Goal: Information Seeking & Learning: Learn about a topic

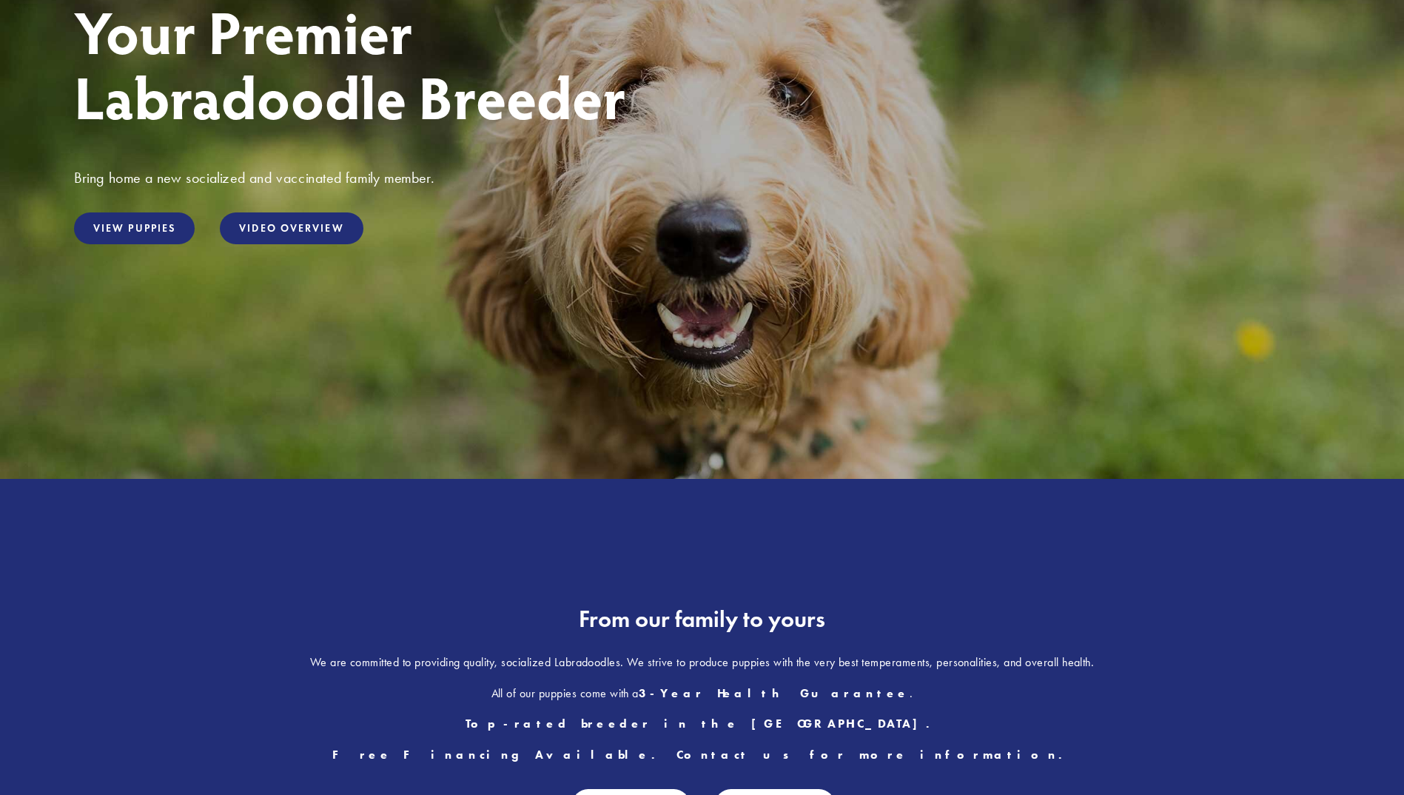
scroll to position [212, 0]
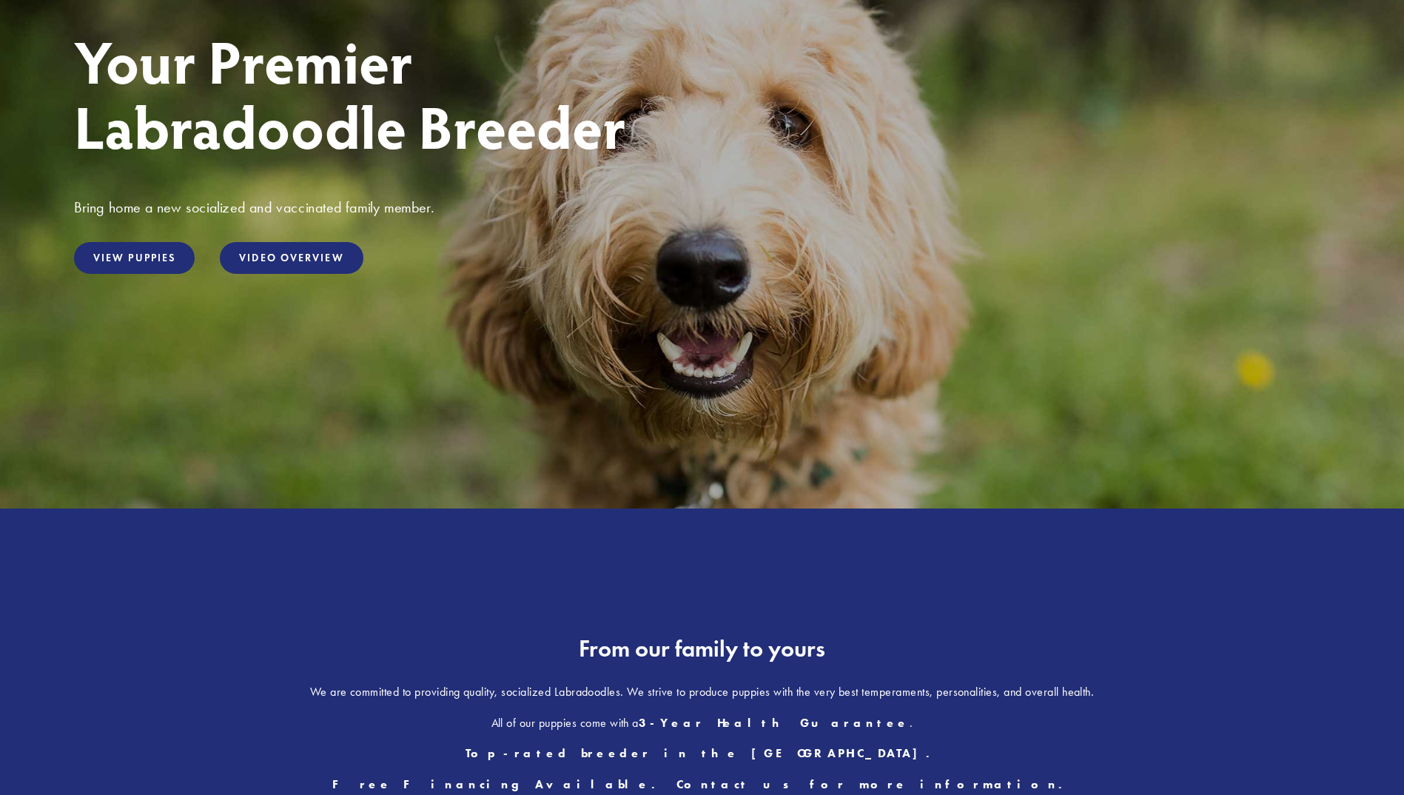
click at [195, 258] on link "View Puppies" at bounding box center [134, 258] width 121 height 32
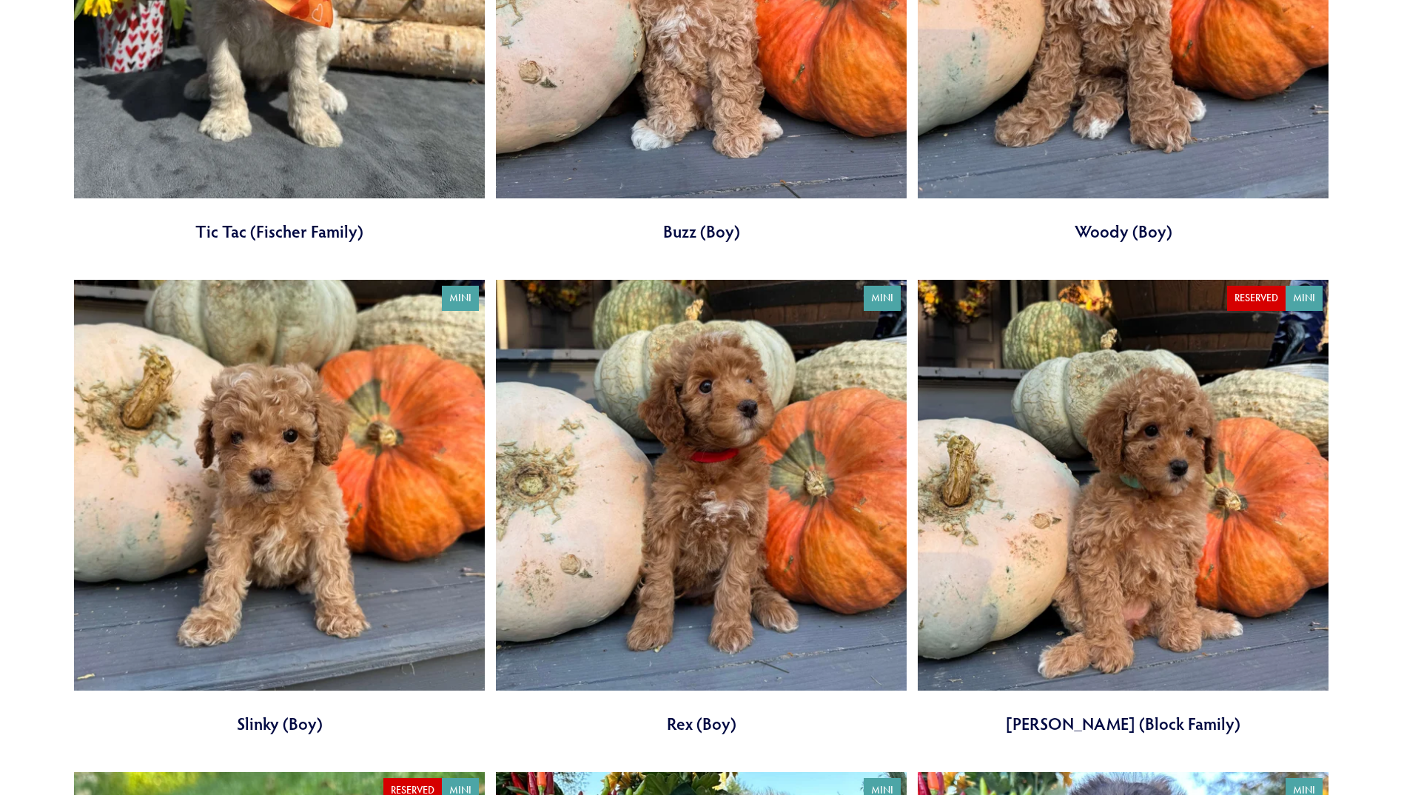
scroll to position [2295, 0]
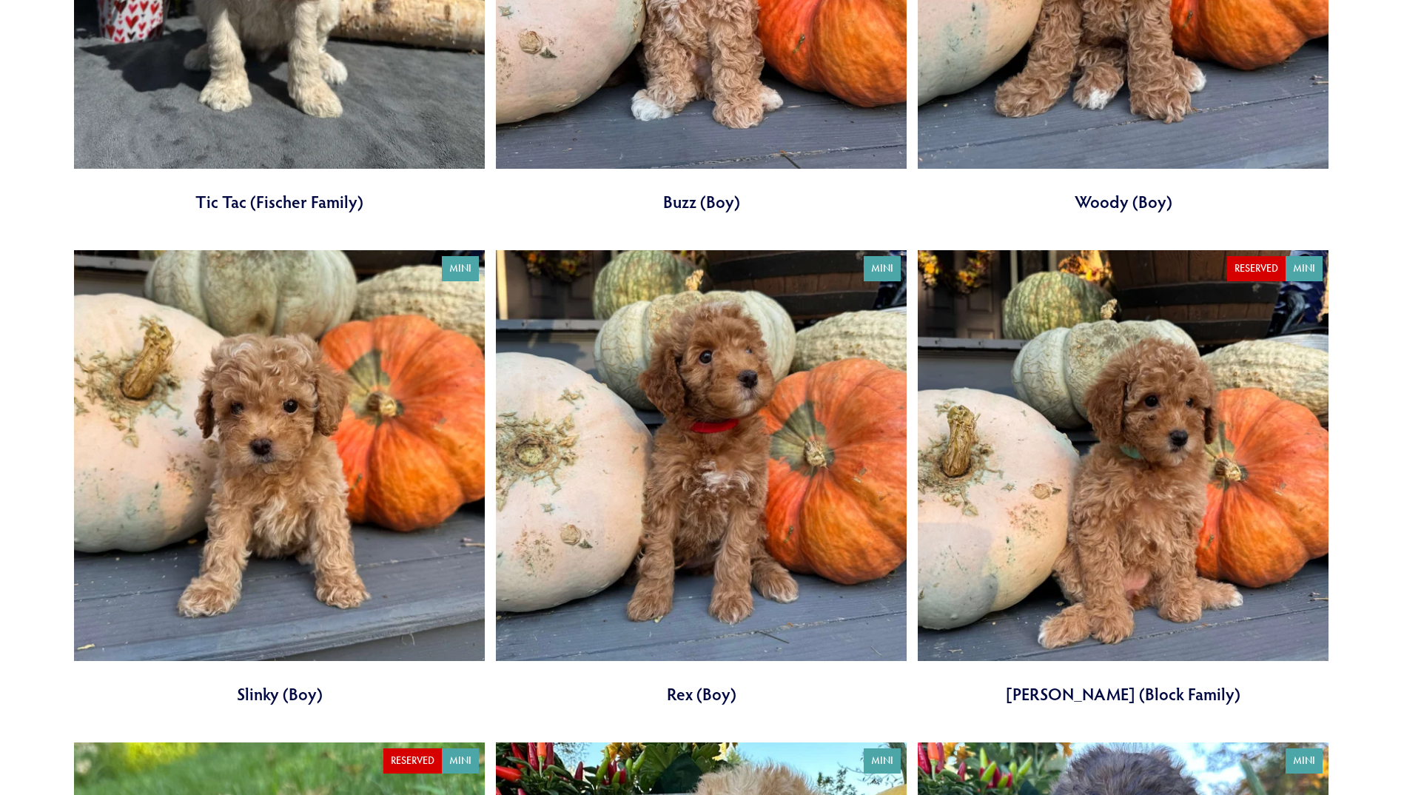
click at [443, 441] on link at bounding box center [279, 477] width 411 height 455
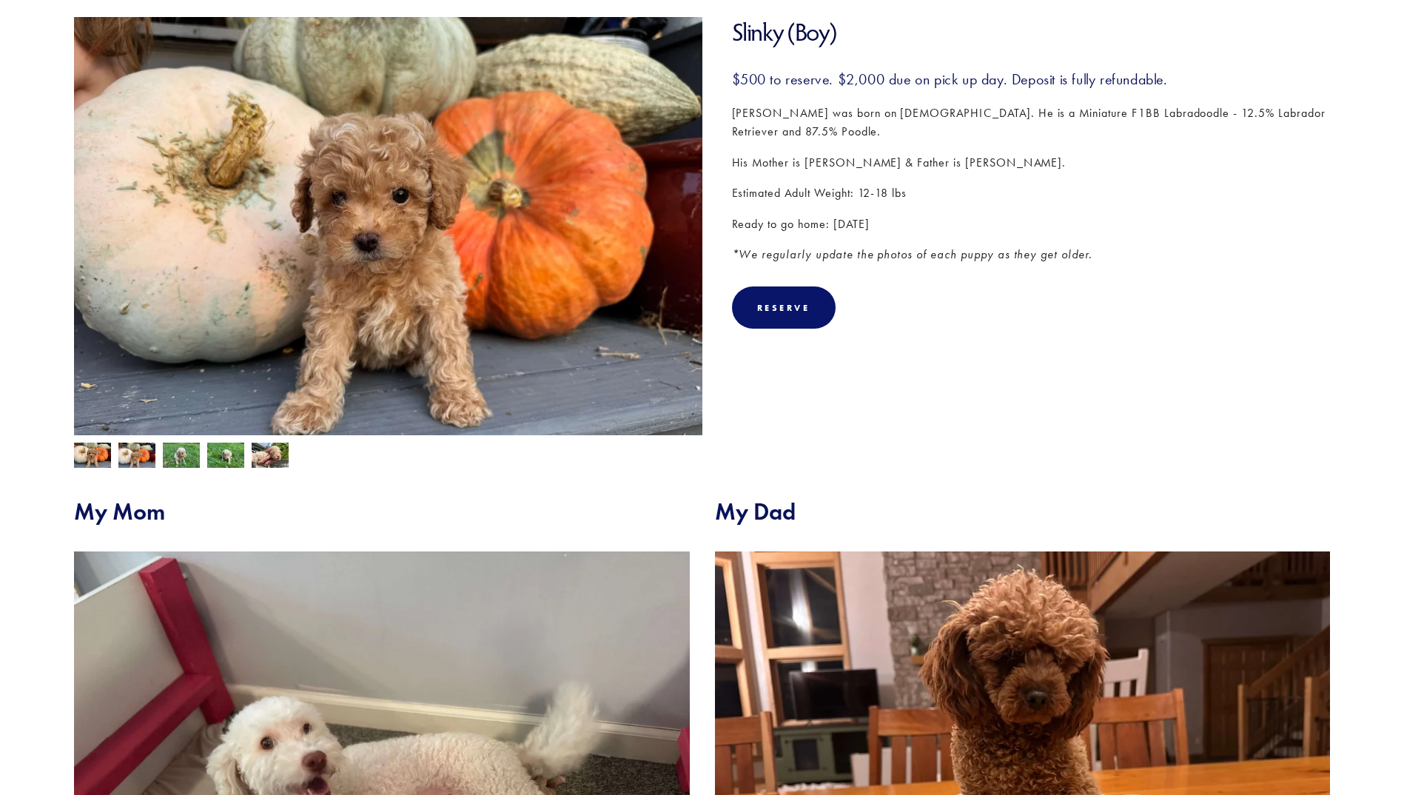
scroll to position [222, 0]
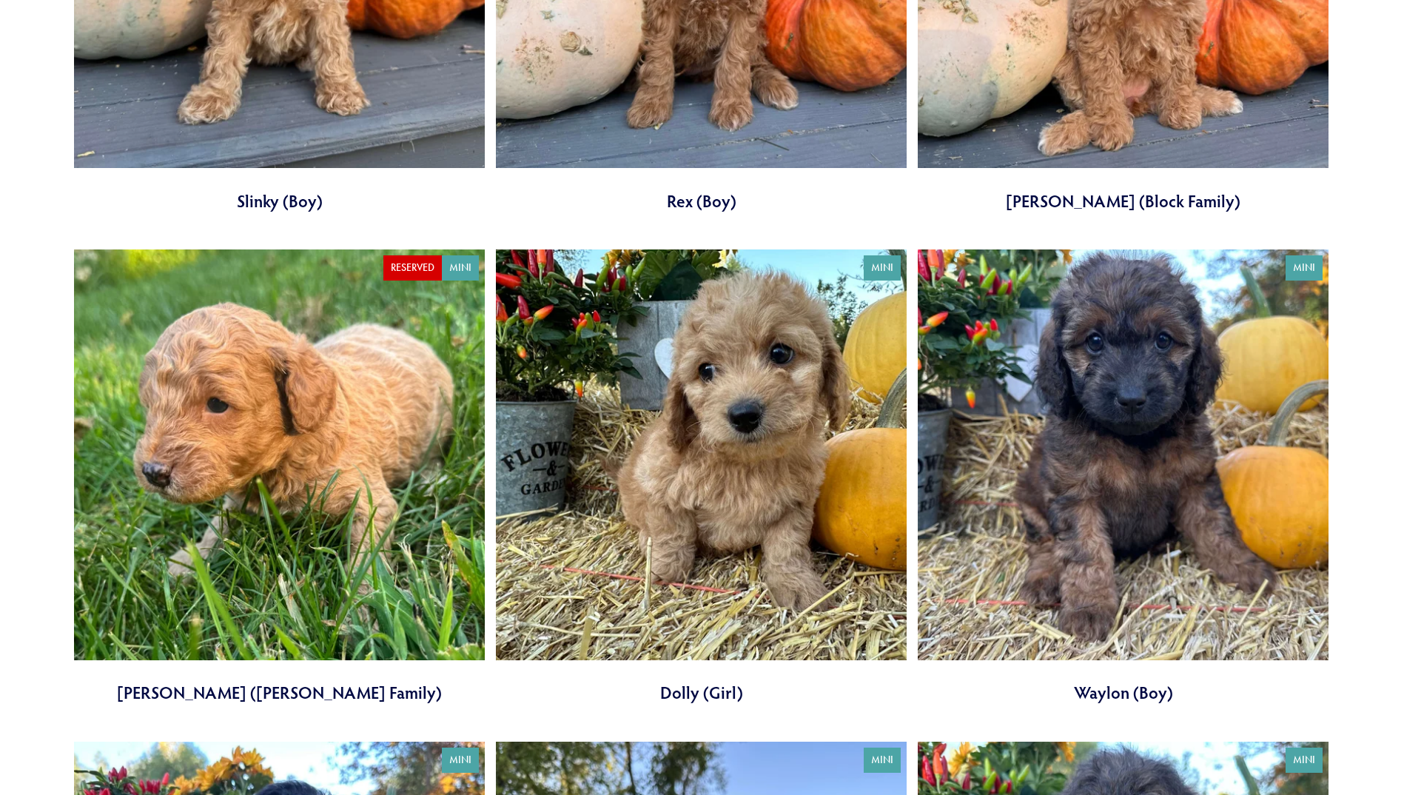
scroll to position [2887, 0]
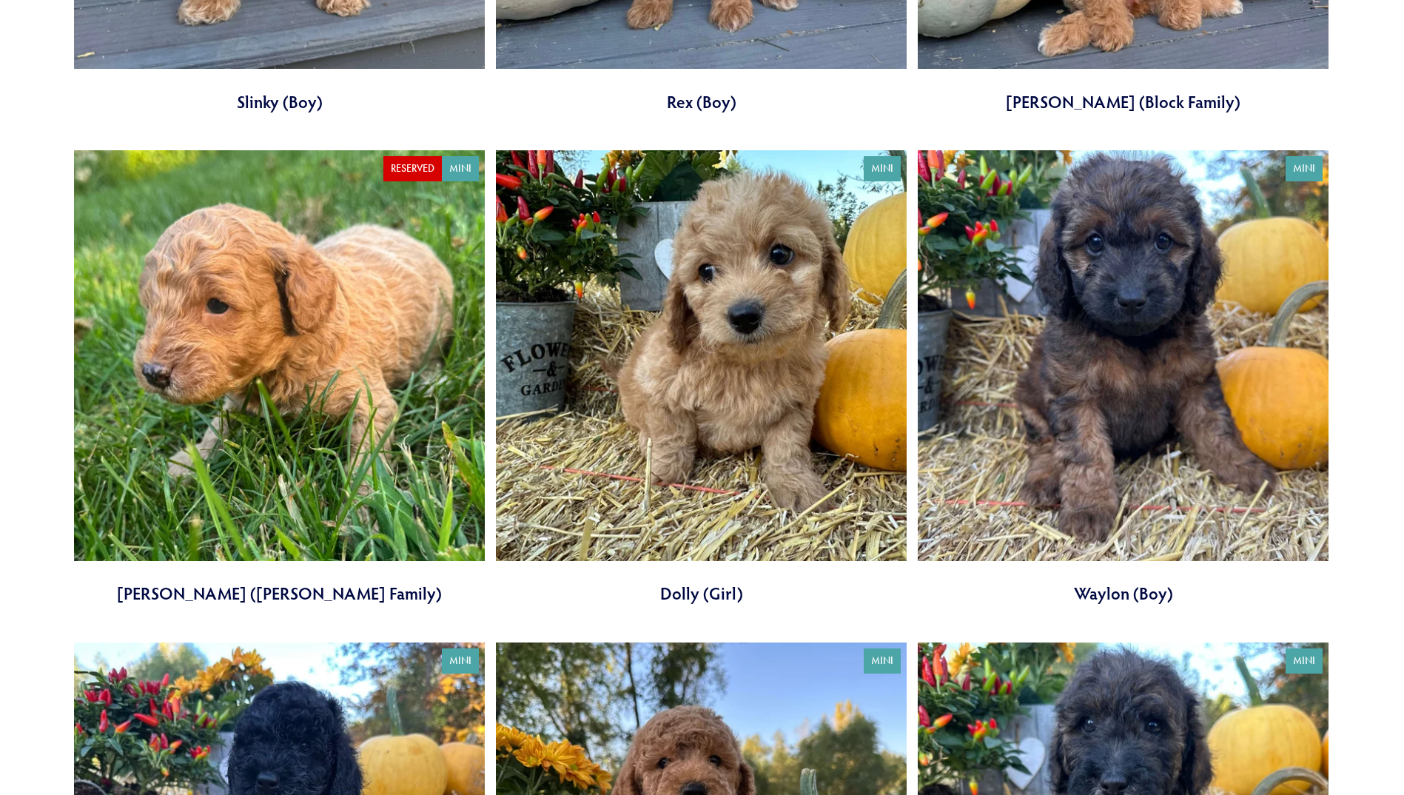
click at [1110, 438] on link at bounding box center [1123, 377] width 411 height 455
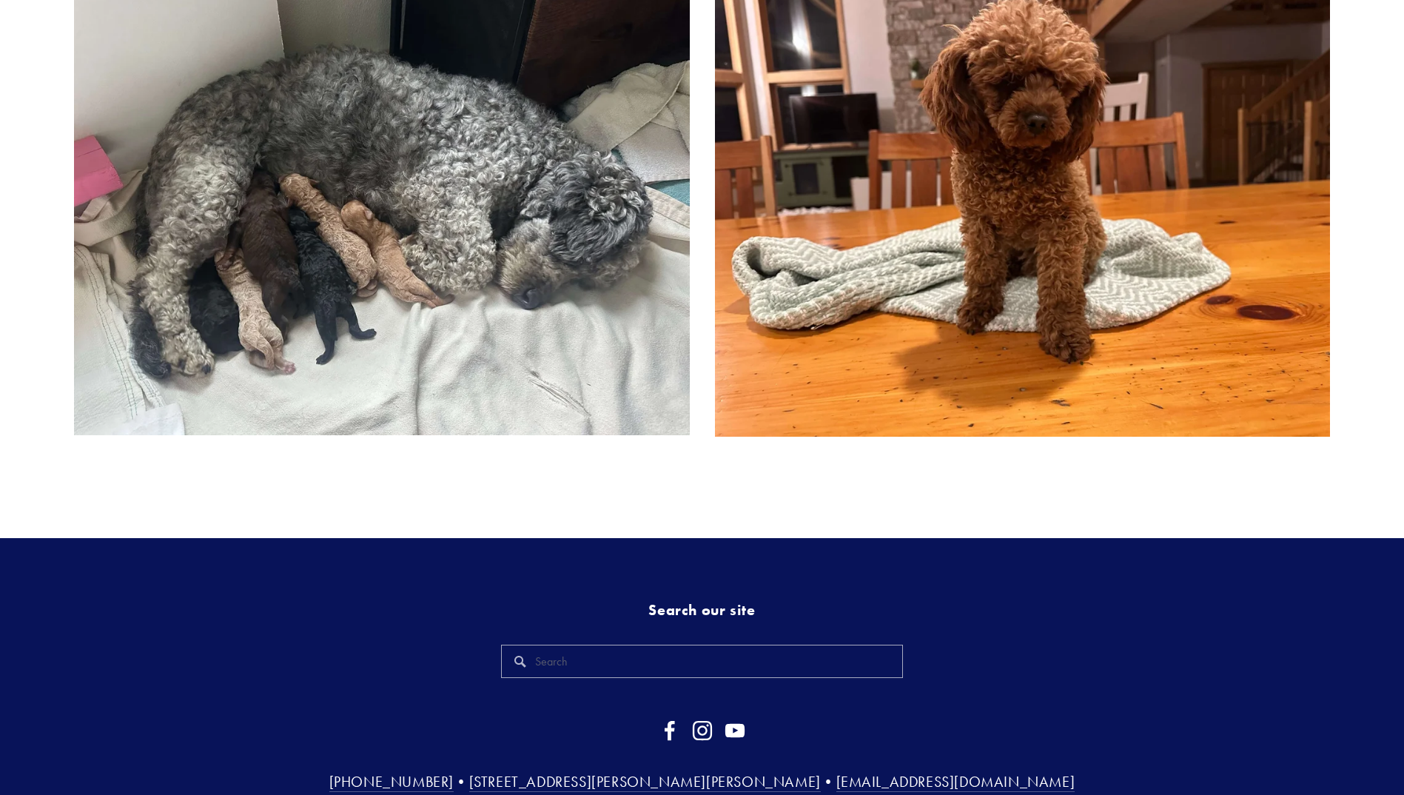
scroll to position [814, 0]
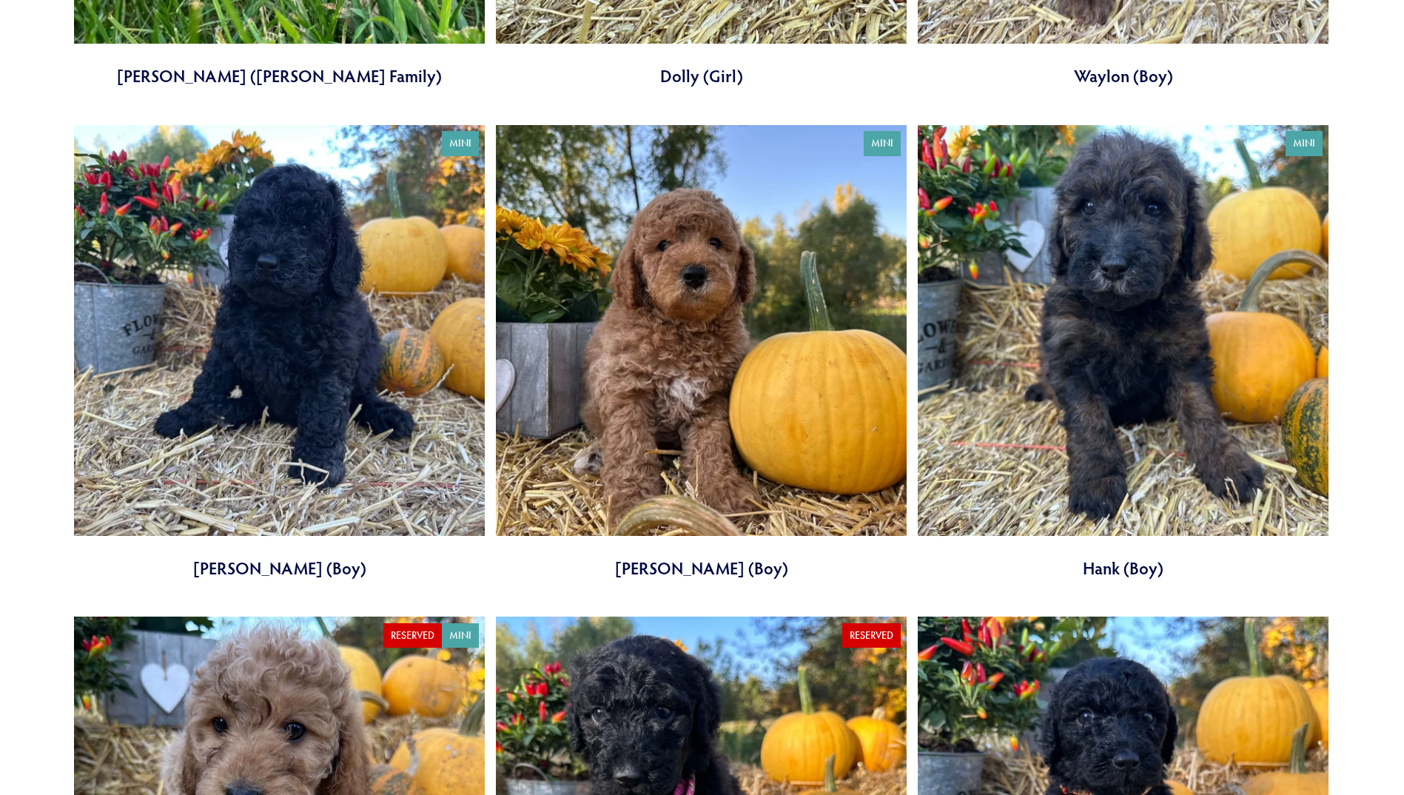
scroll to position [3405, 0]
click at [466, 418] on link at bounding box center [279, 351] width 411 height 455
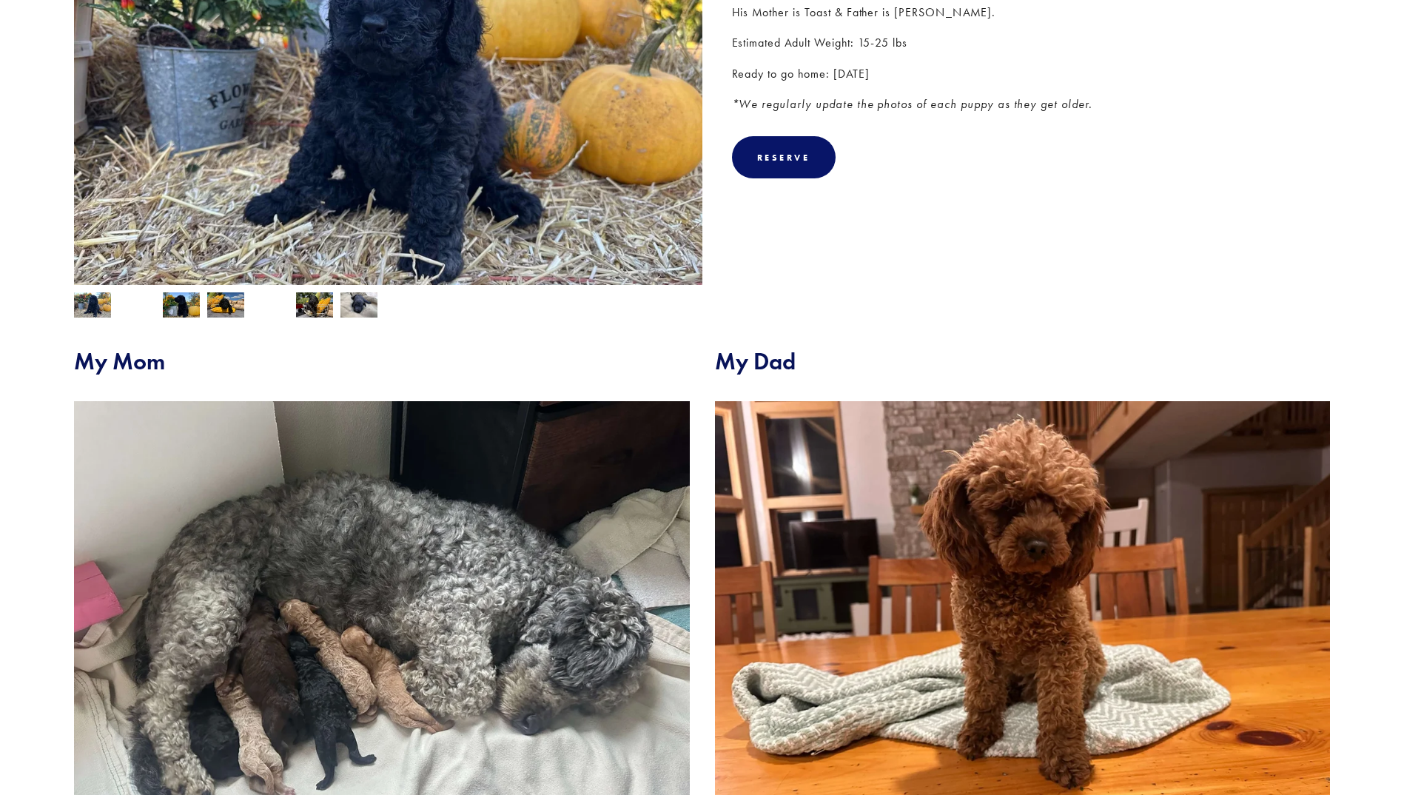
scroll to position [518, 0]
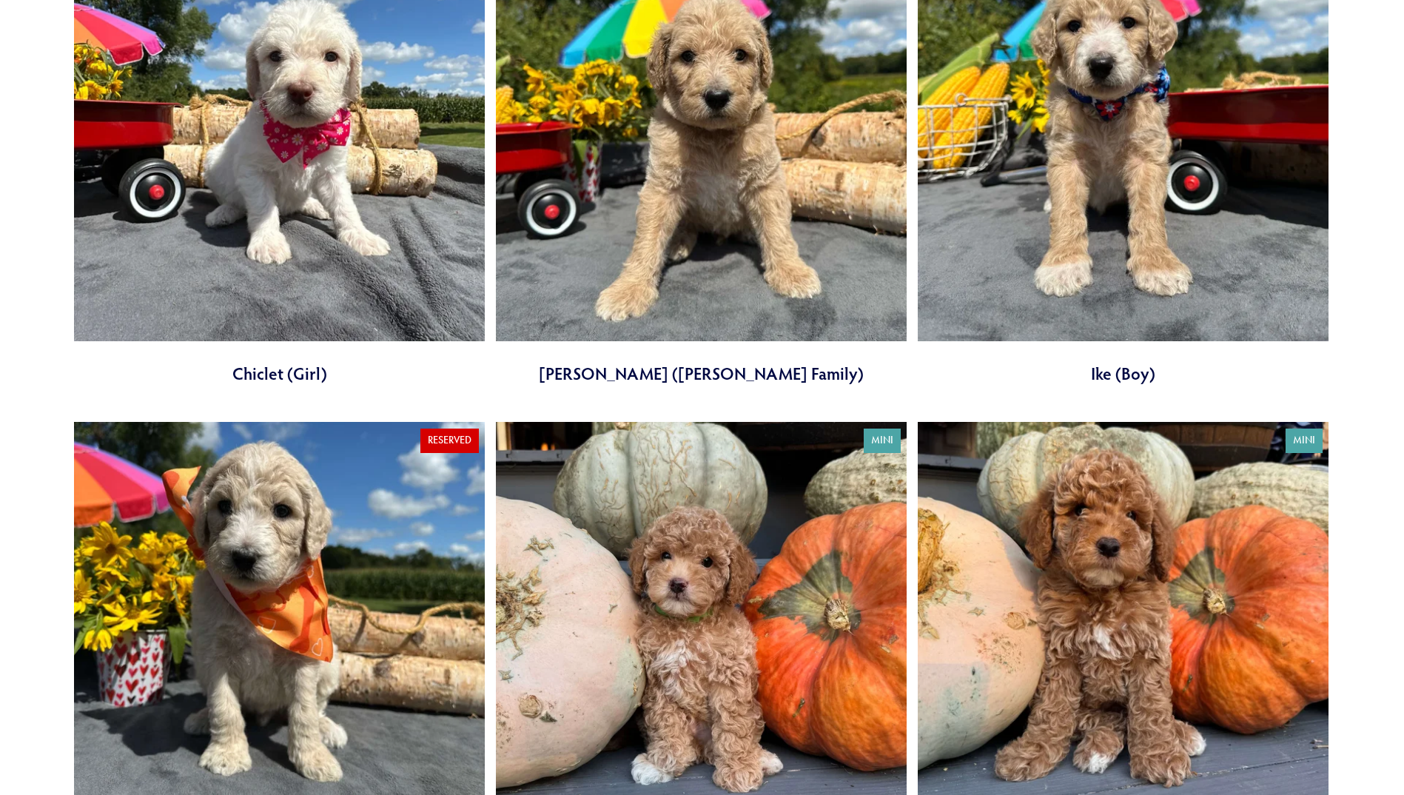
scroll to position [1187, 0]
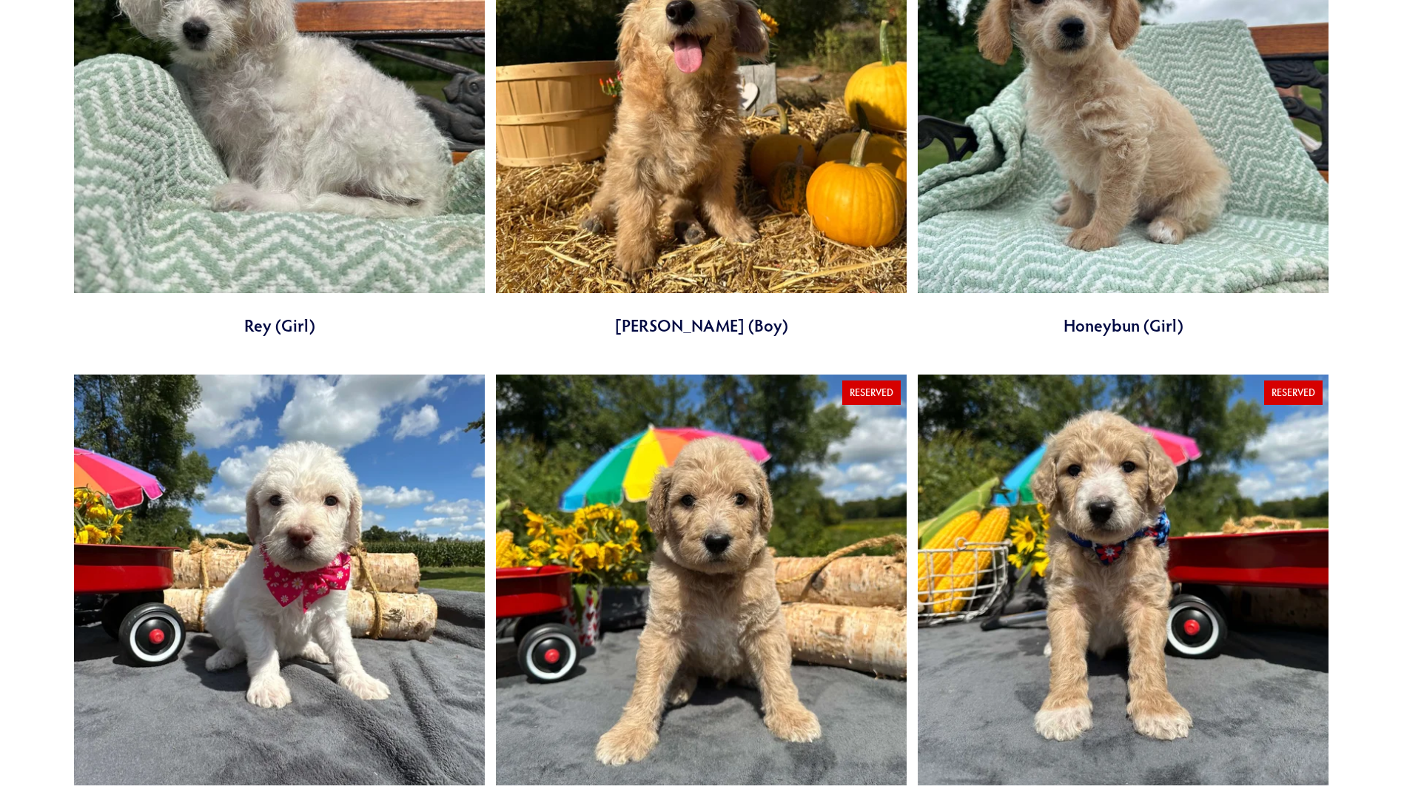
click at [423, 451] on link at bounding box center [279, 602] width 411 height 455
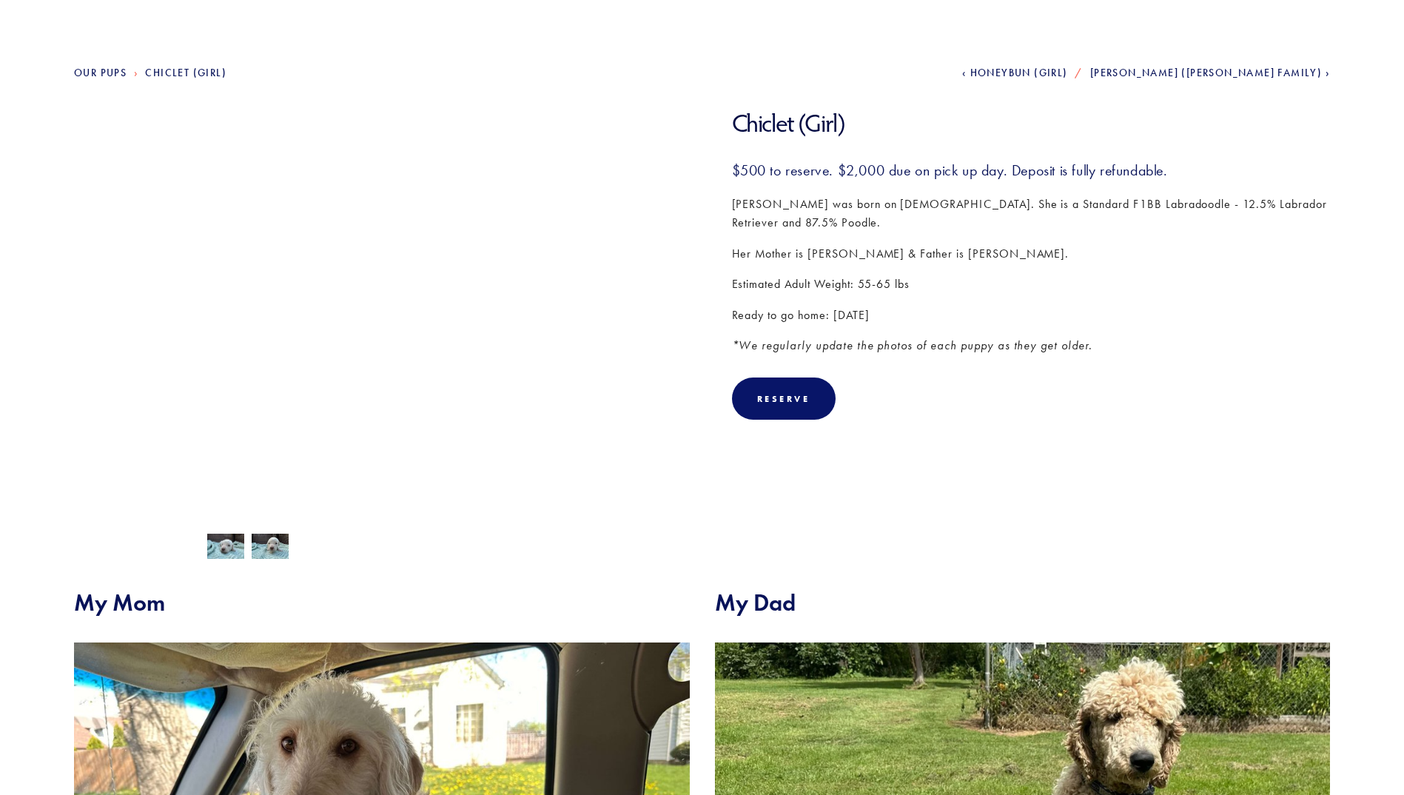
scroll to position [592, 0]
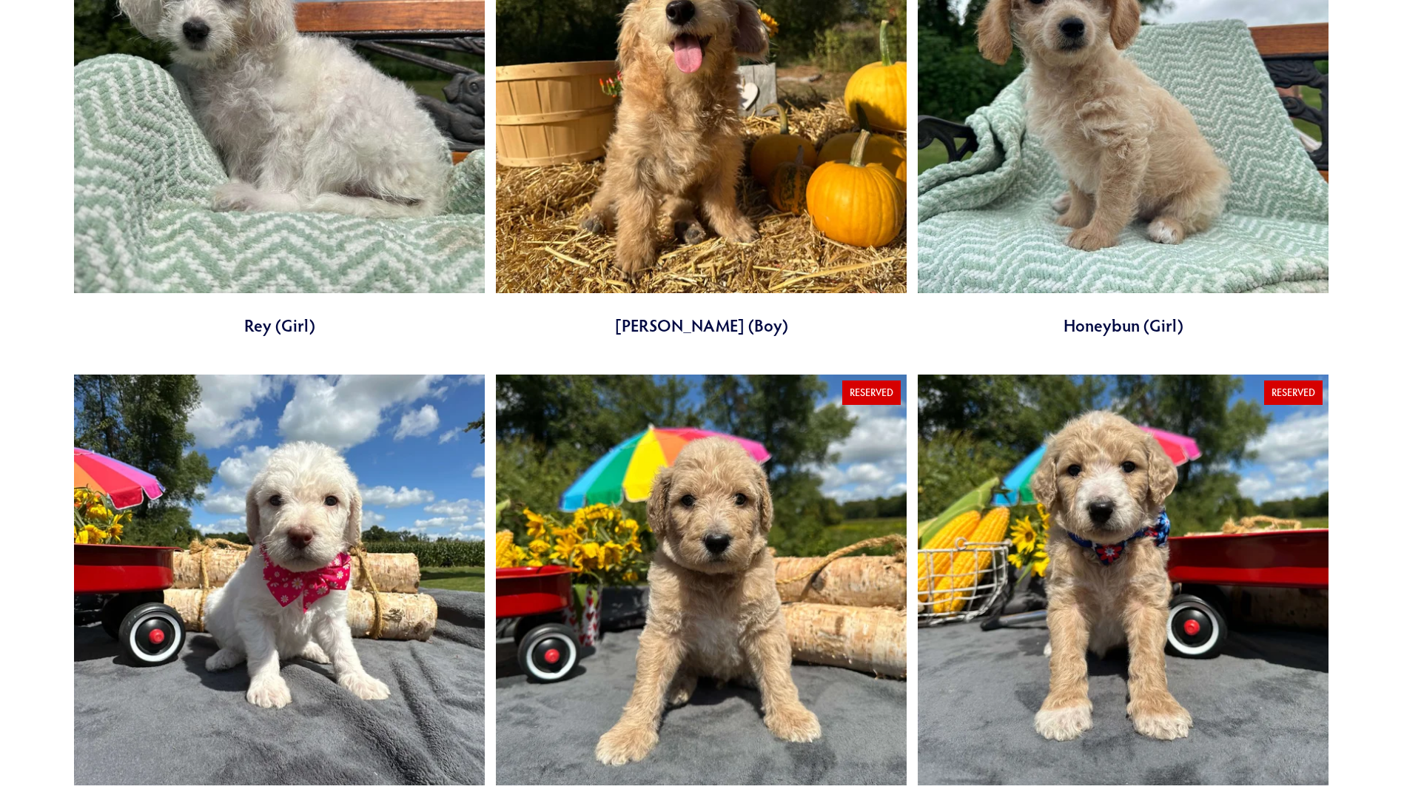
click at [264, 111] on link at bounding box center [279, 109] width 411 height 455
click at [820, 529] on link at bounding box center [701, 602] width 411 height 455
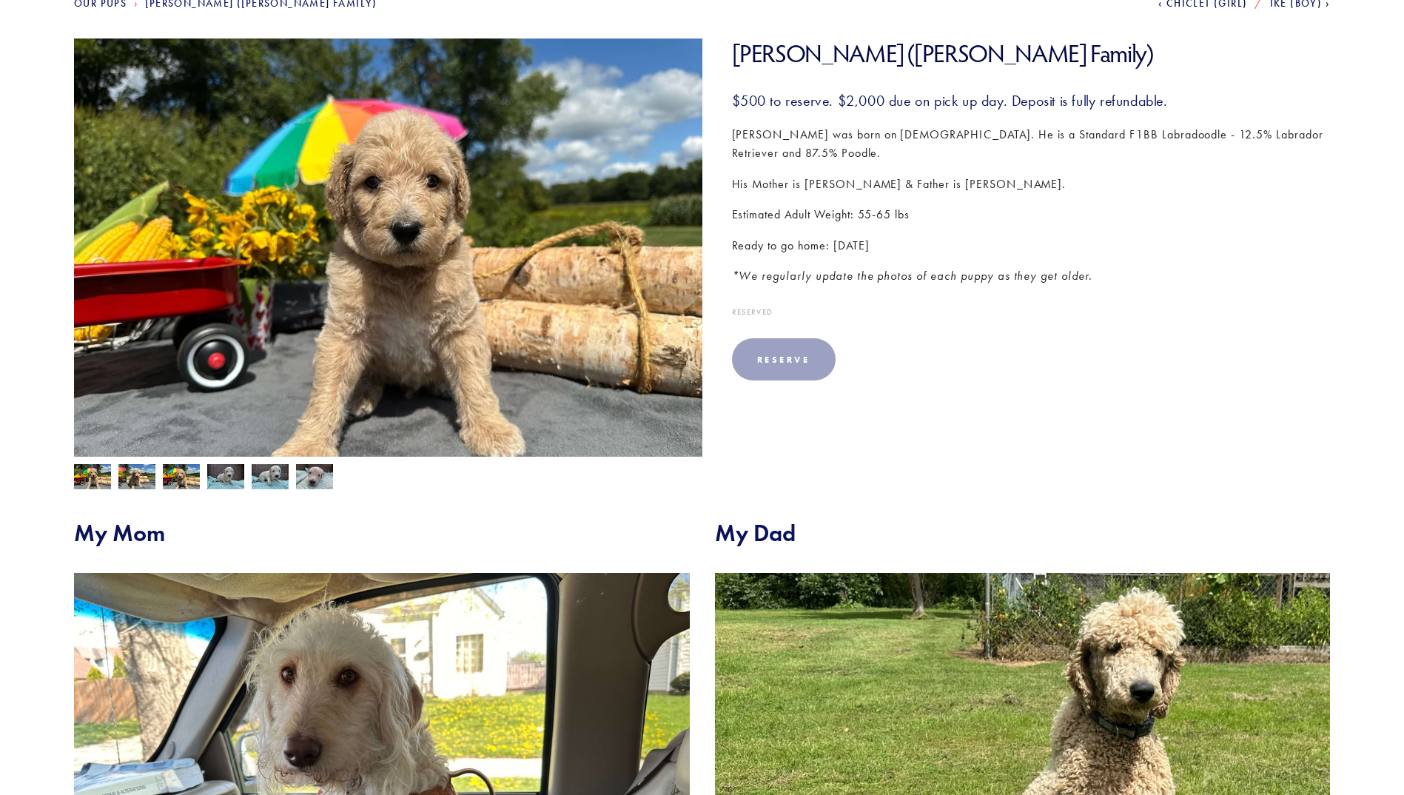
scroll to position [296, 0]
